Goal: Transaction & Acquisition: Purchase product/service

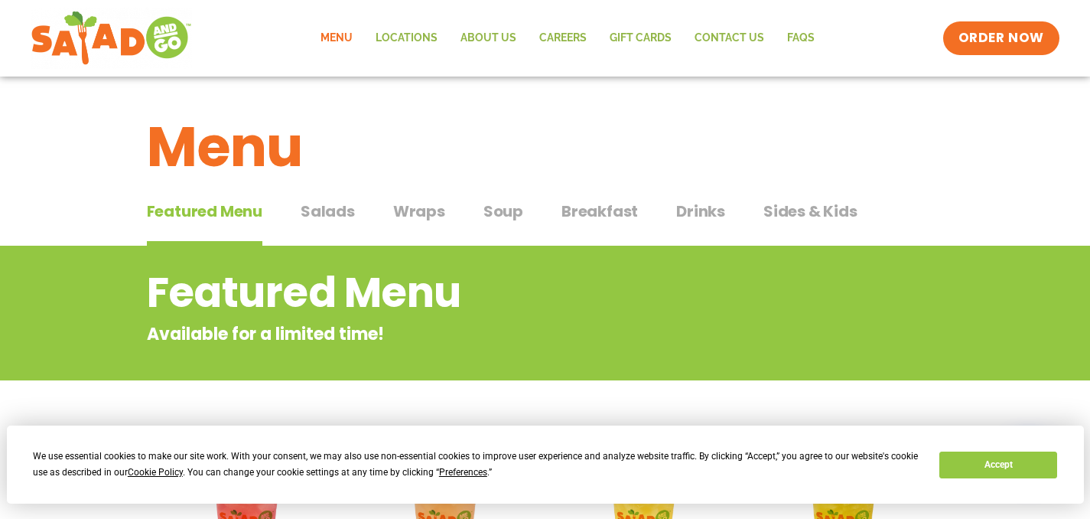
click at [341, 206] on span "Salads" at bounding box center [328, 211] width 54 height 23
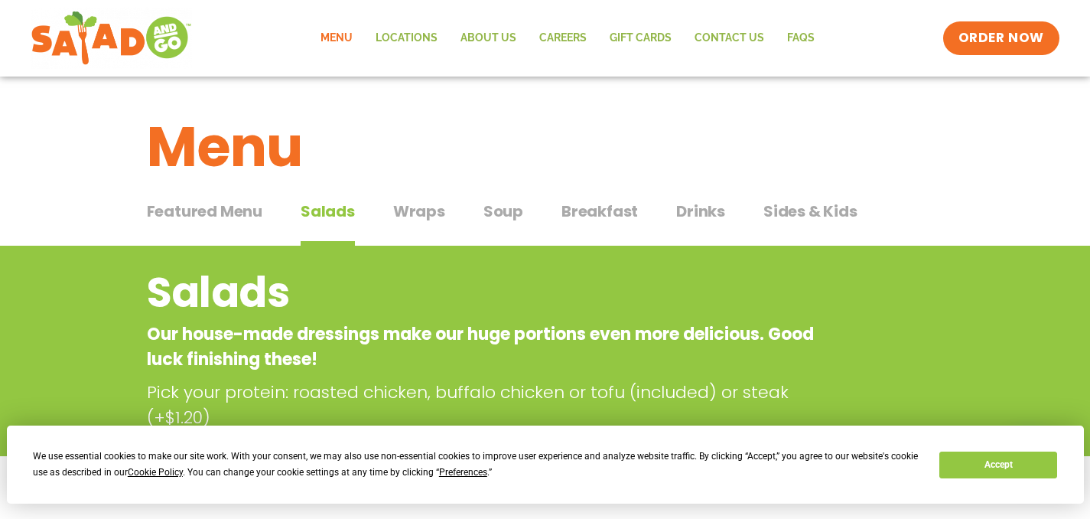
click at [217, 214] on span "Featured Menu" at bounding box center [205, 211] width 116 height 23
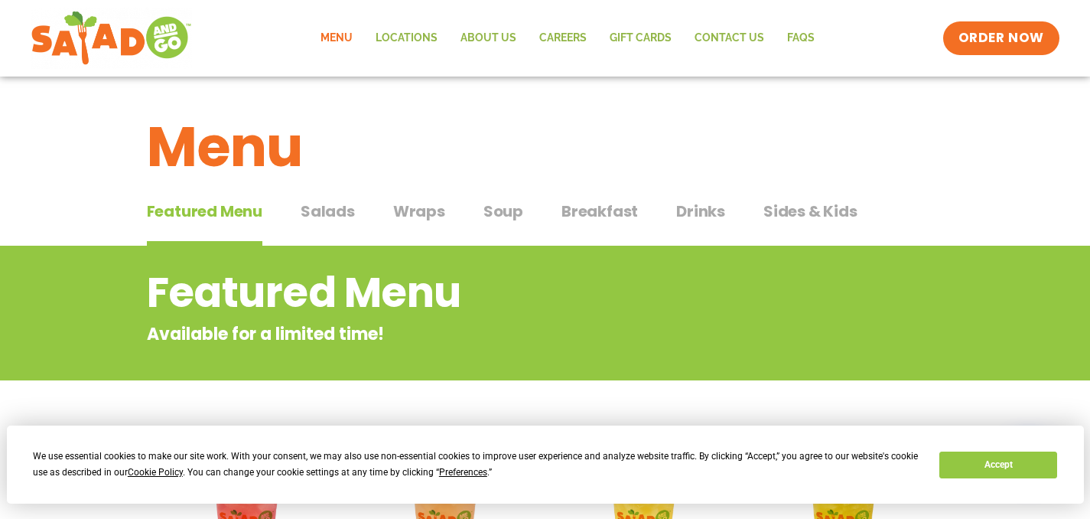
click at [321, 213] on span "Salads" at bounding box center [328, 211] width 54 height 23
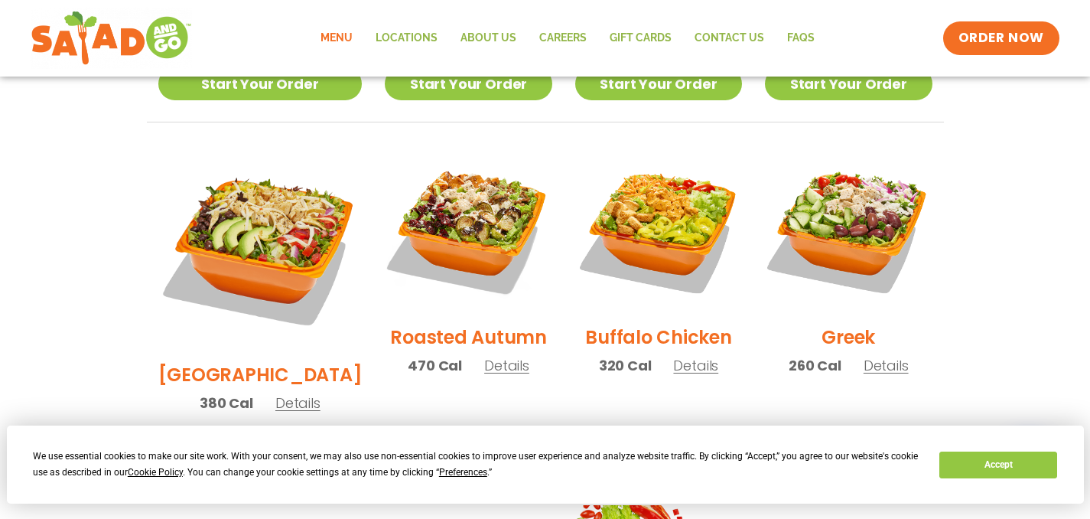
scroll to position [746, 0]
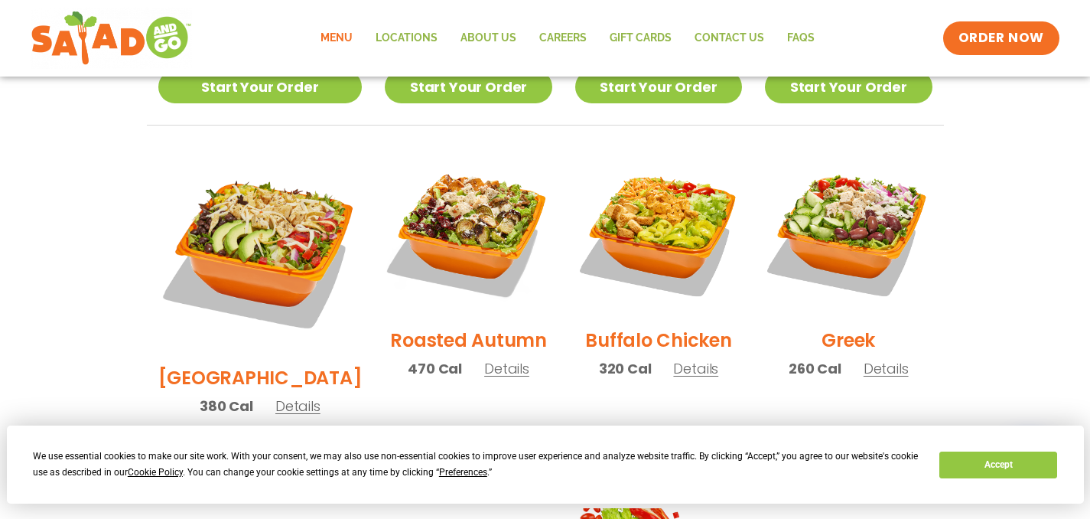
click at [491, 359] on span "Details" at bounding box center [506, 368] width 45 height 19
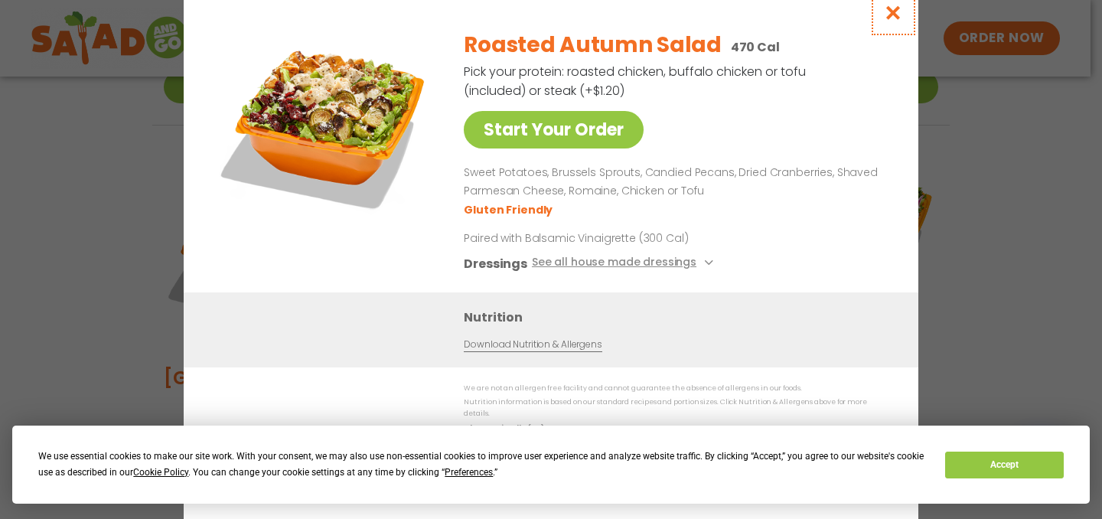
click at [894, 17] on icon "Close modal" at bounding box center [893, 13] width 19 height 16
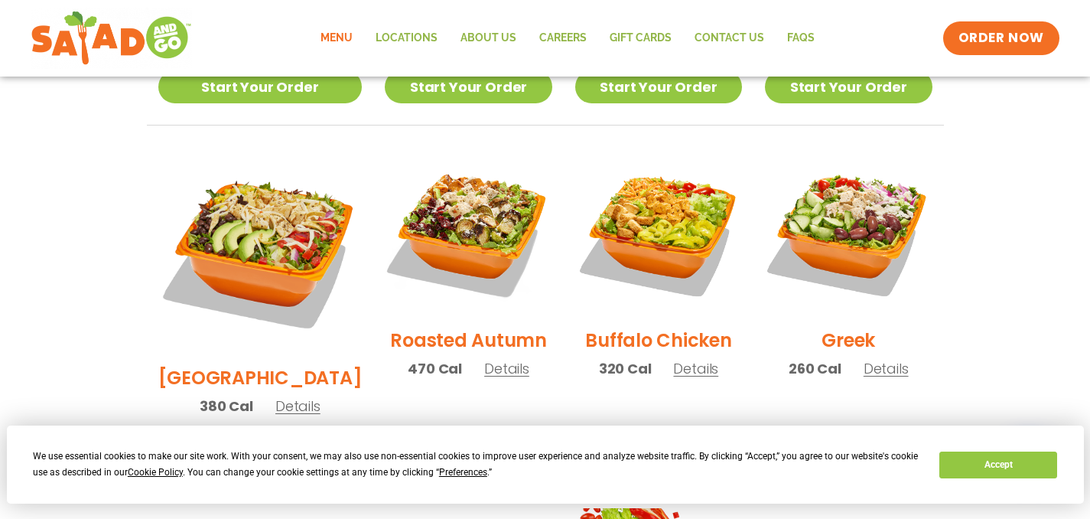
click at [682, 359] on span "Details" at bounding box center [695, 368] width 45 height 19
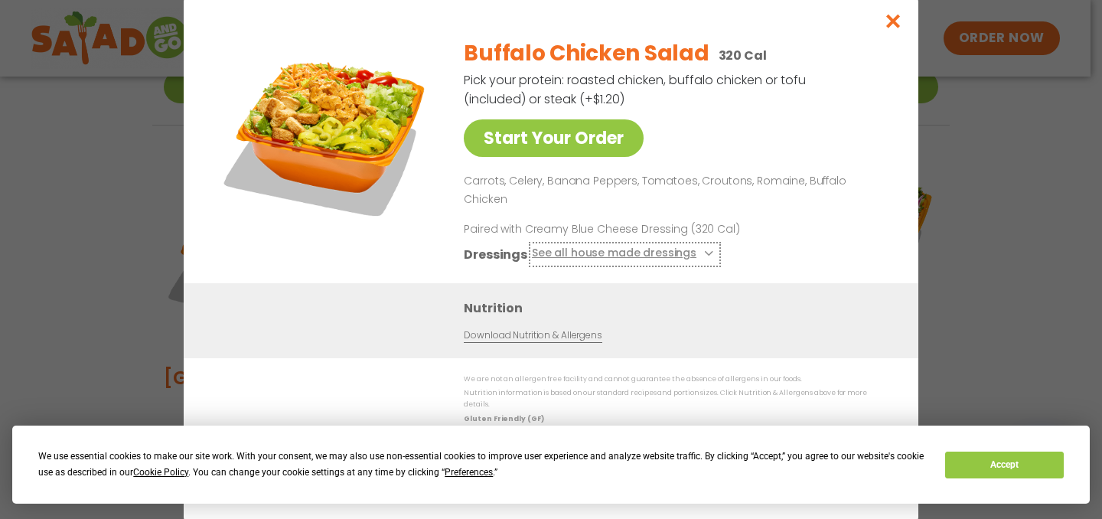
click at [655, 253] on button "See all house made dressings" at bounding box center [625, 254] width 186 height 19
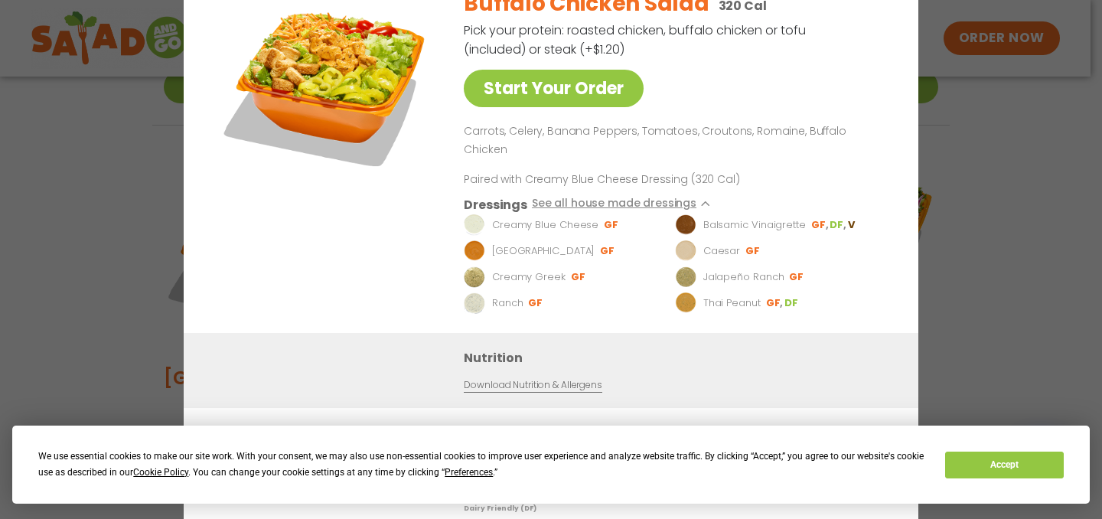
click at [747, 199] on div "Dressings See all house made dressings" at bounding box center [673, 204] width 418 height 19
click at [982, 227] on div "Start Your Order Buffalo Chicken Salad 320 Cal Pick your protein: roasted chick…" at bounding box center [551, 259] width 1102 height 519
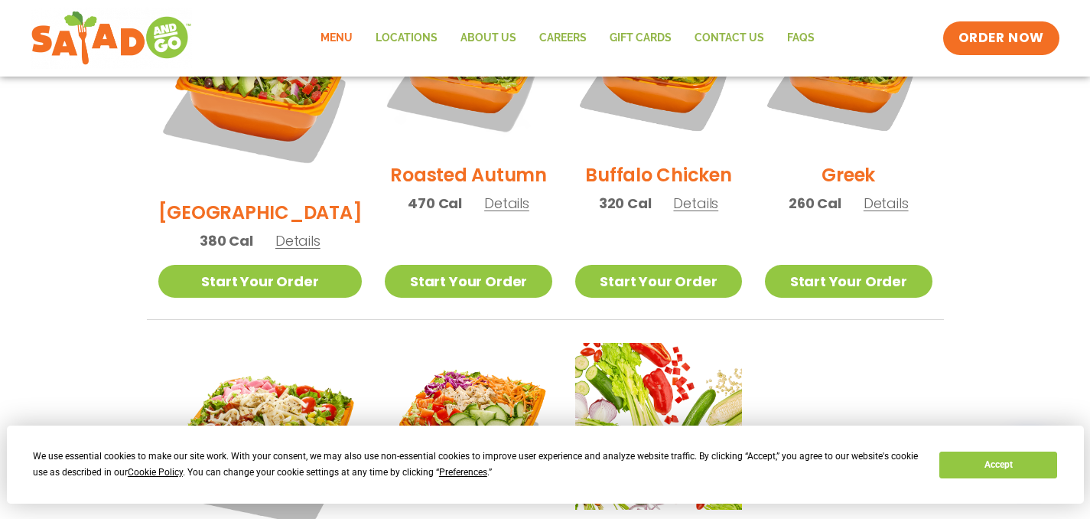
scroll to position [885, 0]
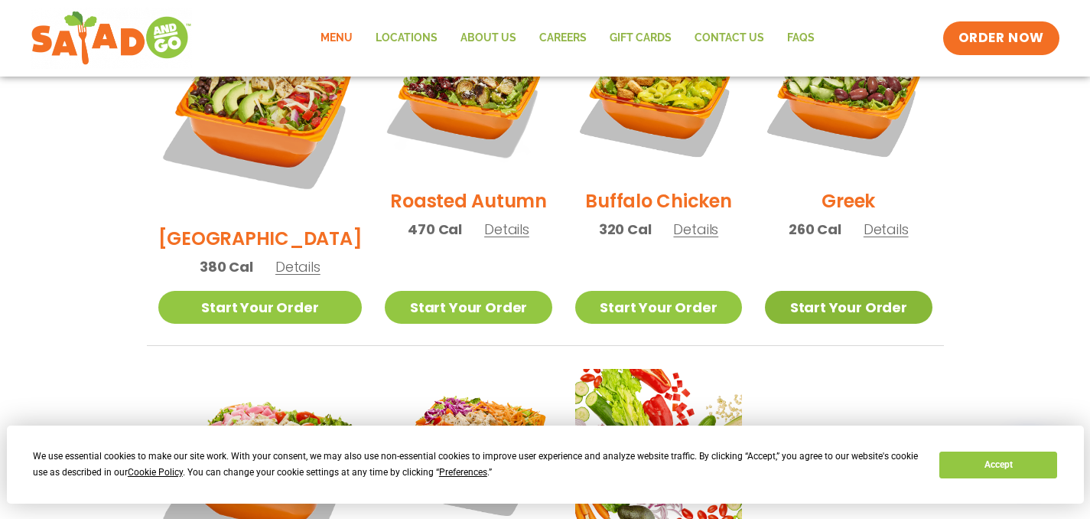
click at [867, 291] on link "Start Your Order" at bounding box center [848, 307] width 167 height 33
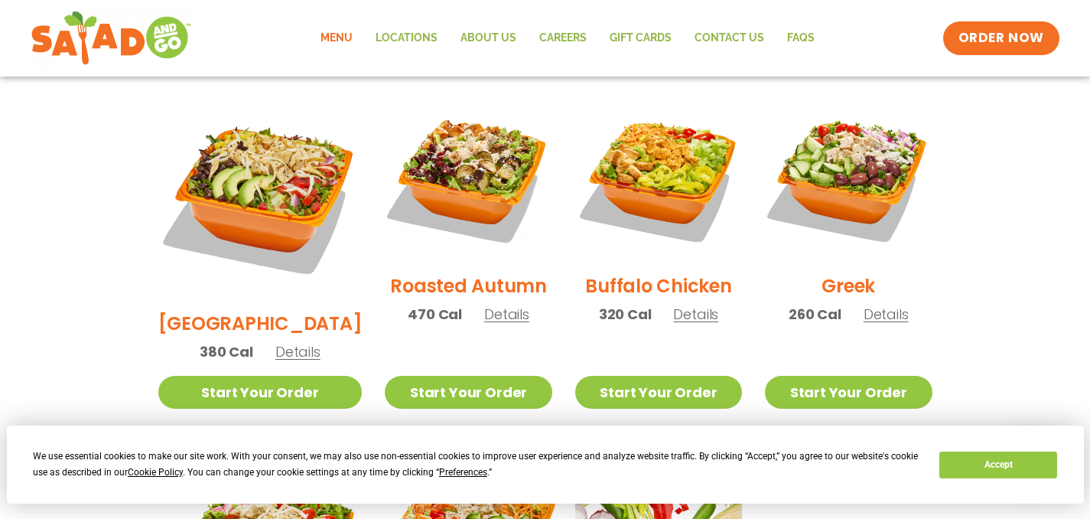
scroll to position [798, 0]
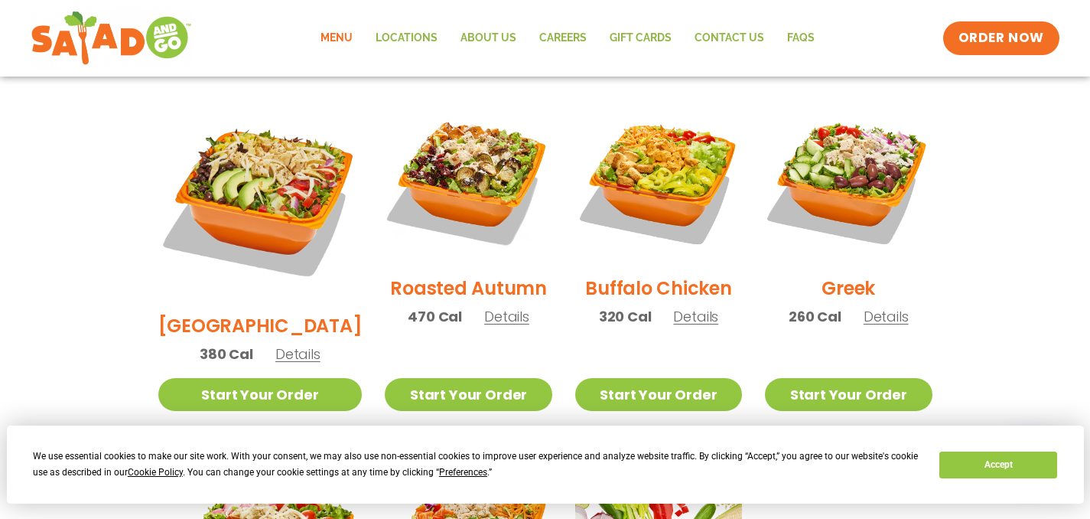
click at [680, 307] on span "Details" at bounding box center [695, 316] width 45 height 19
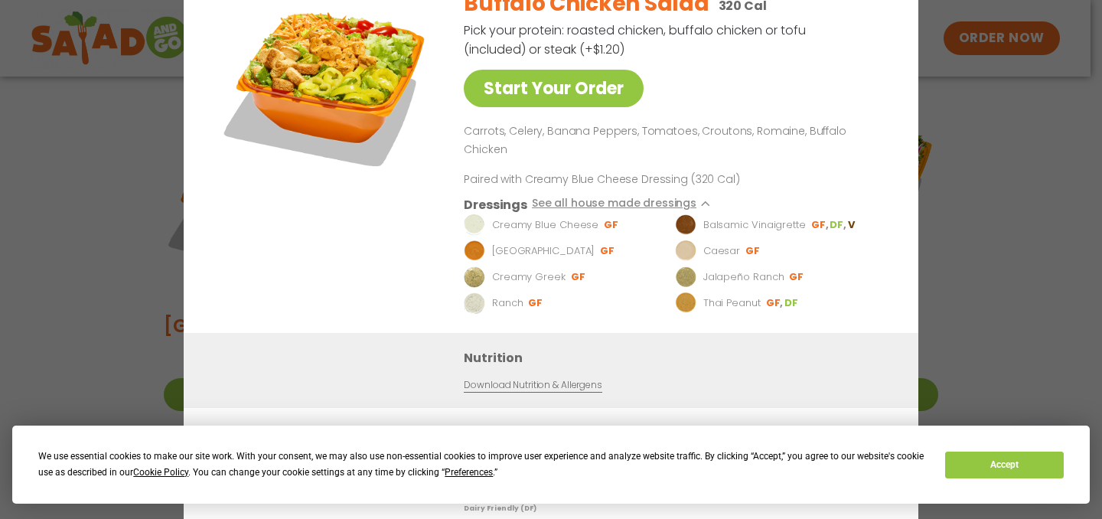
click at [992, 237] on div "Start Your Order Buffalo Chicken Salad 320 Cal Pick your protein: roasted chick…" at bounding box center [551, 259] width 1102 height 519
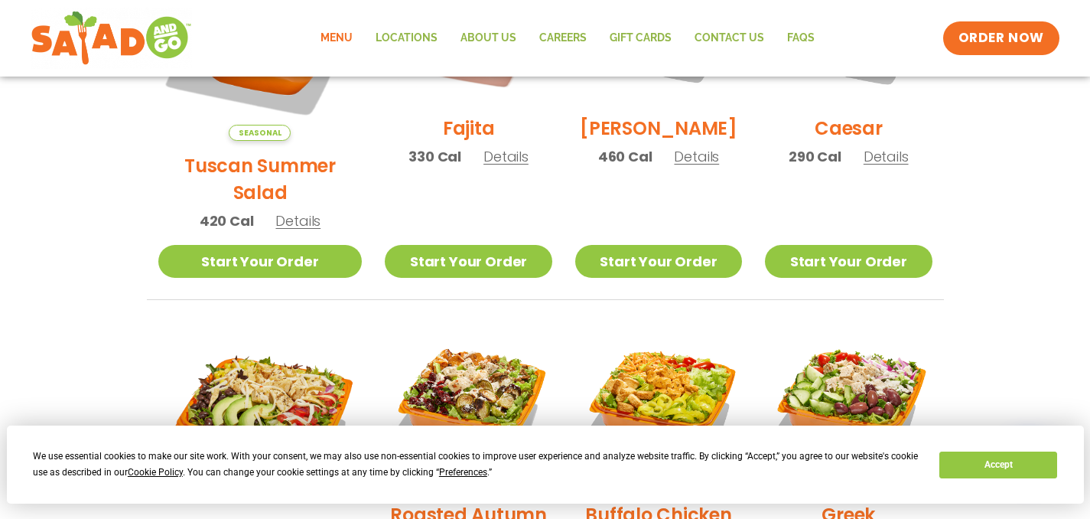
scroll to position [581, 0]
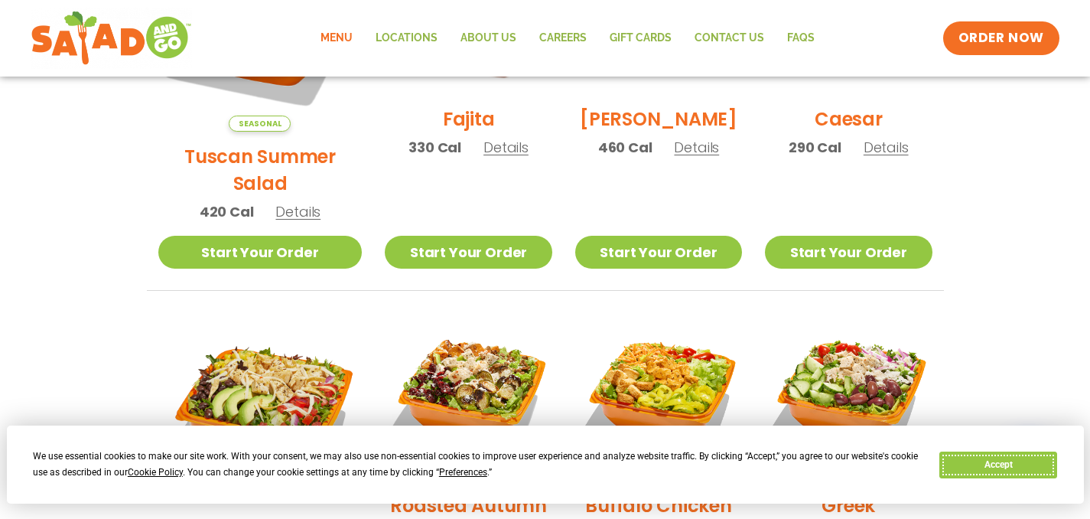
click at [975, 467] on button "Accept" at bounding box center [998, 464] width 118 height 27
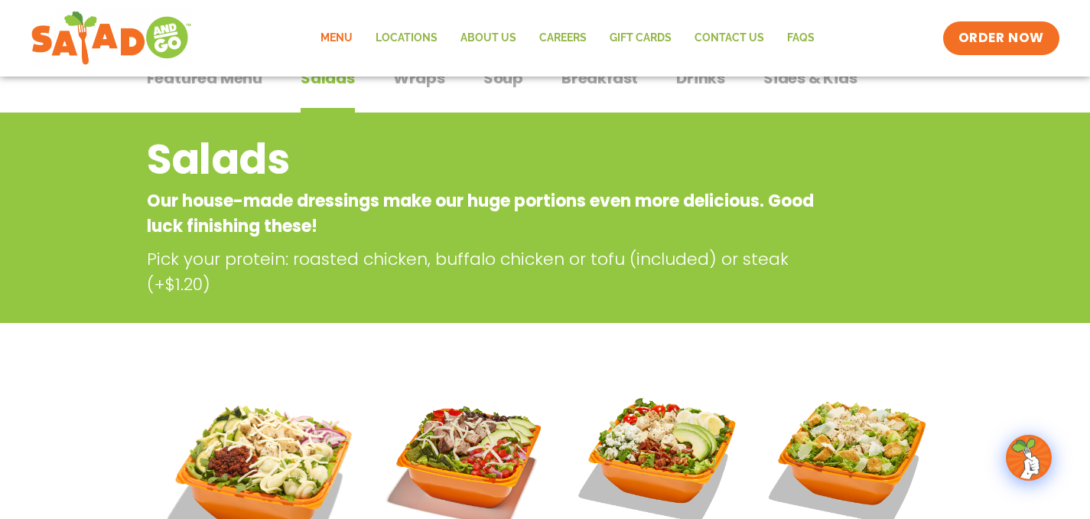
scroll to position [0, 0]
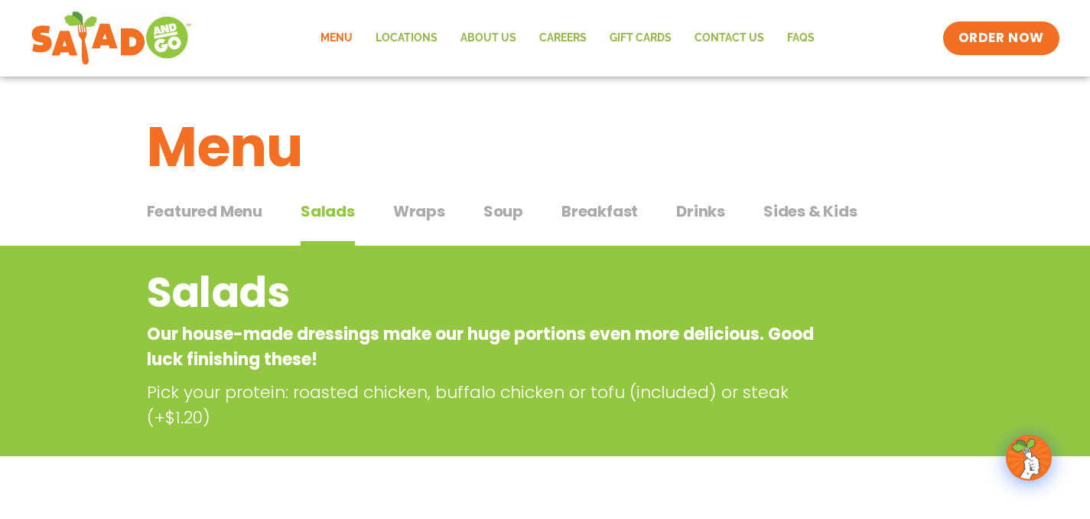
click at [777, 213] on span "Sides & Kids" at bounding box center [811, 211] width 94 height 23
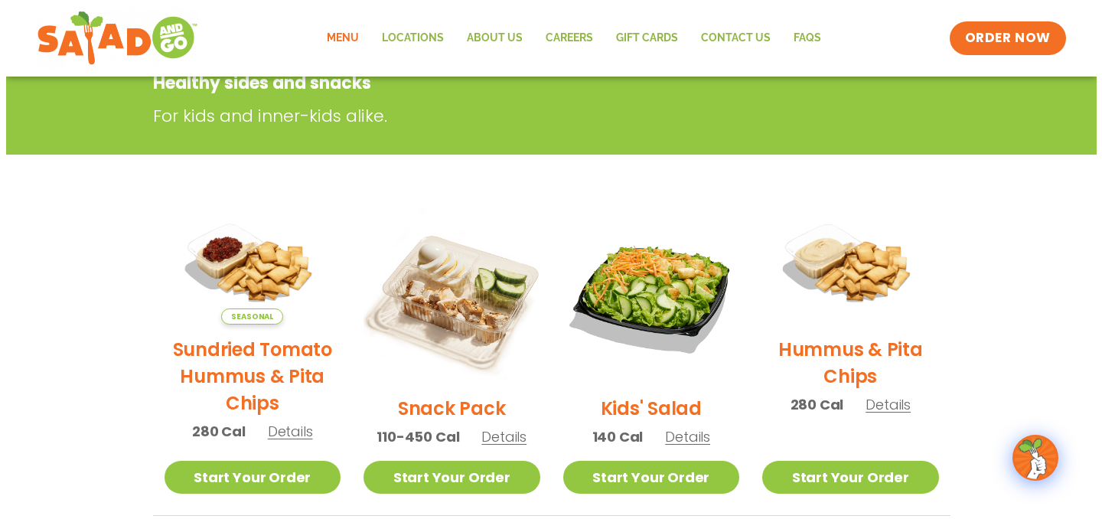
scroll to position [296, 0]
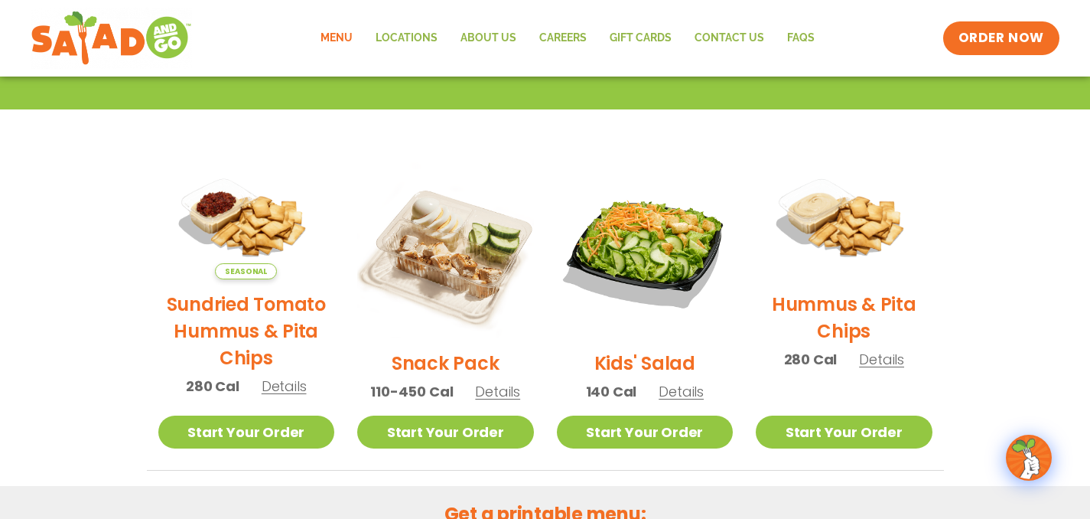
click at [291, 389] on span "Details" at bounding box center [284, 385] width 45 height 19
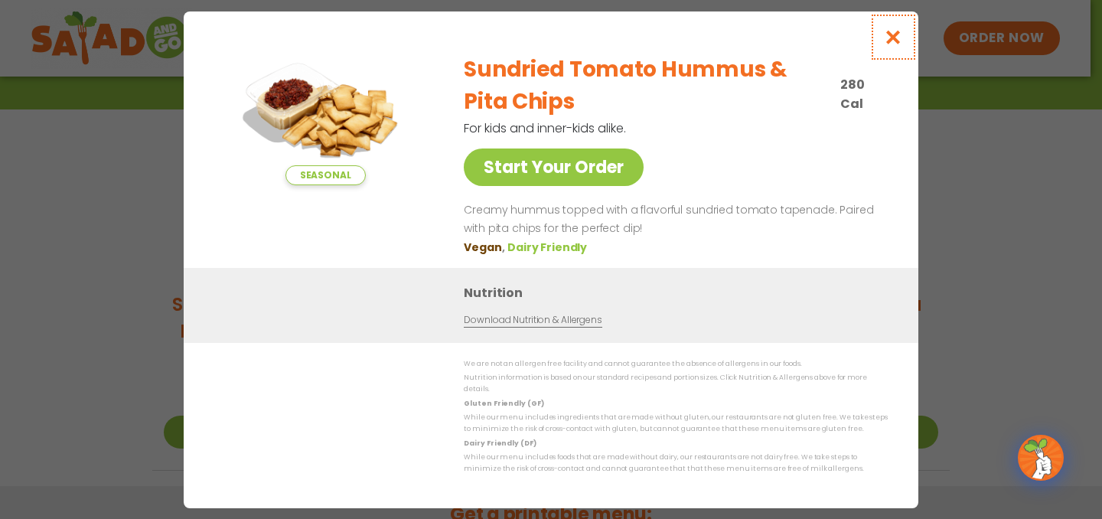
click at [891, 45] on icon "Close modal" at bounding box center [893, 37] width 19 height 16
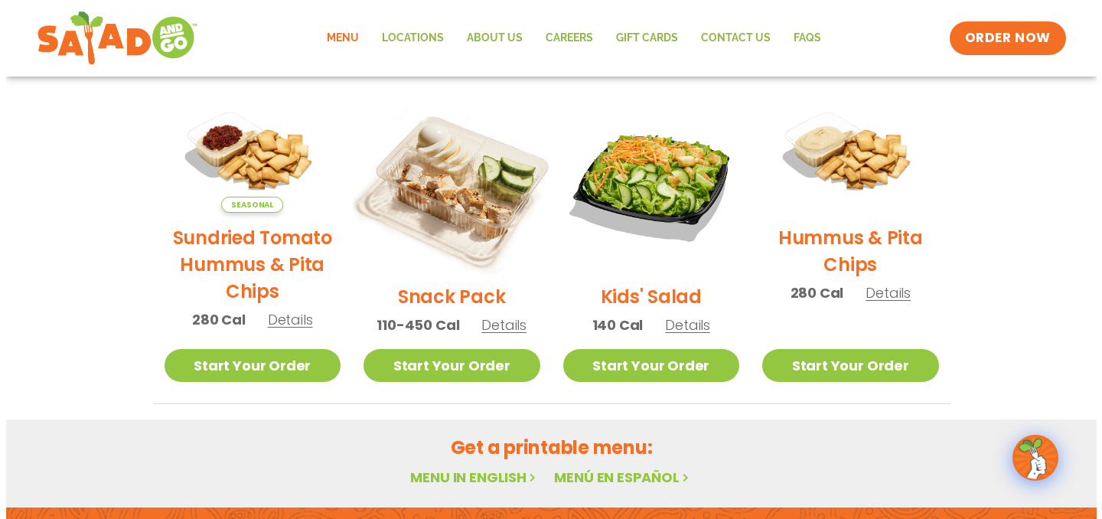
scroll to position [357, 0]
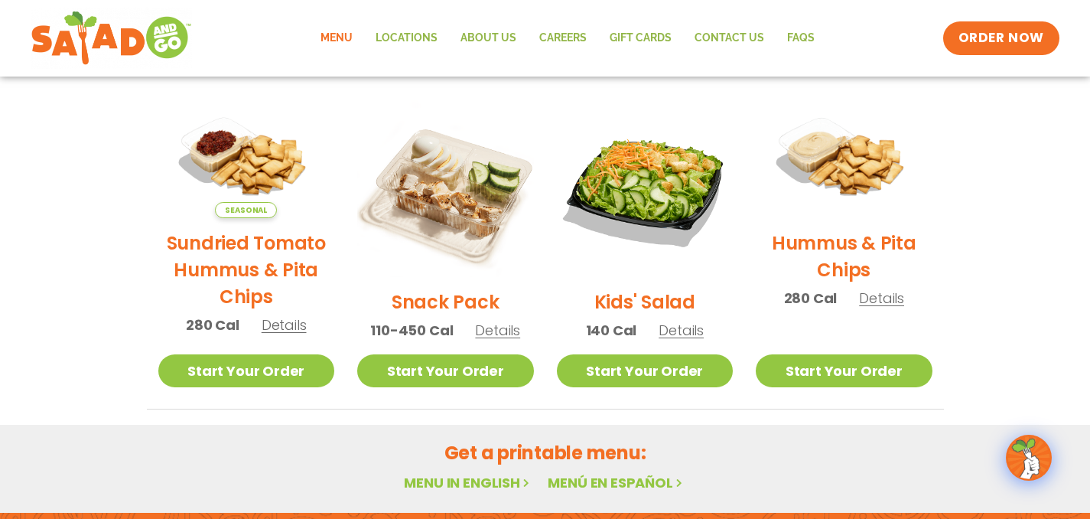
click at [497, 332] on span "Details" at bounding box center [497, 330] width 45 height 19
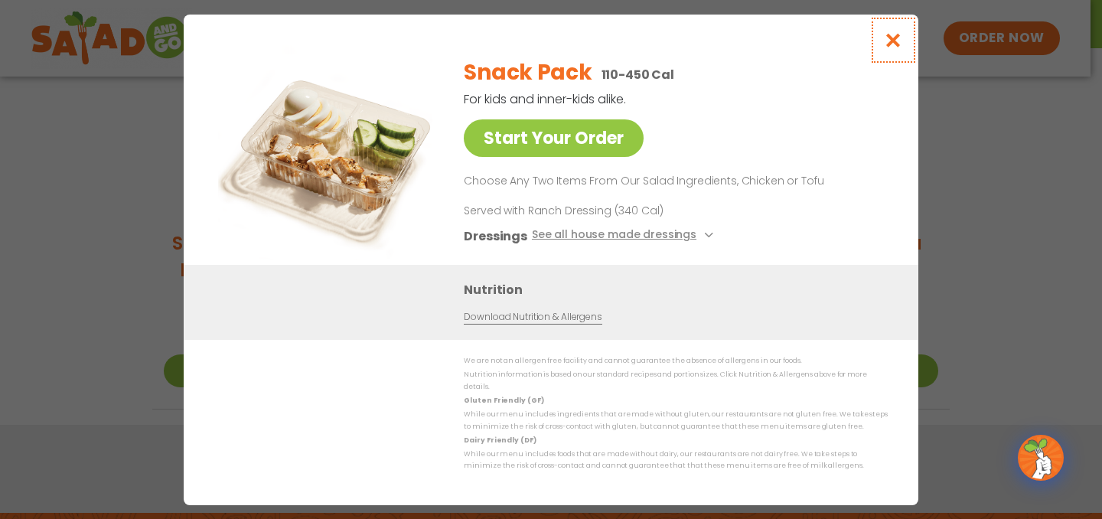
click at [891, 44] on icon "Close modal" at bounding box center [893, 40] width 19 height 16
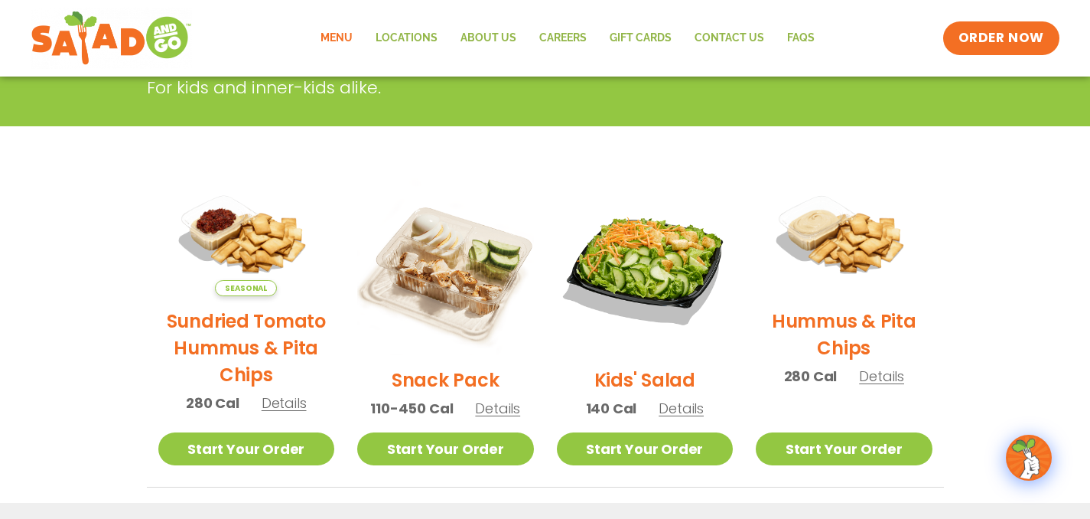
scroll to position [282, 0]
